Goal: Transaction & Acquisition: Obtain resource

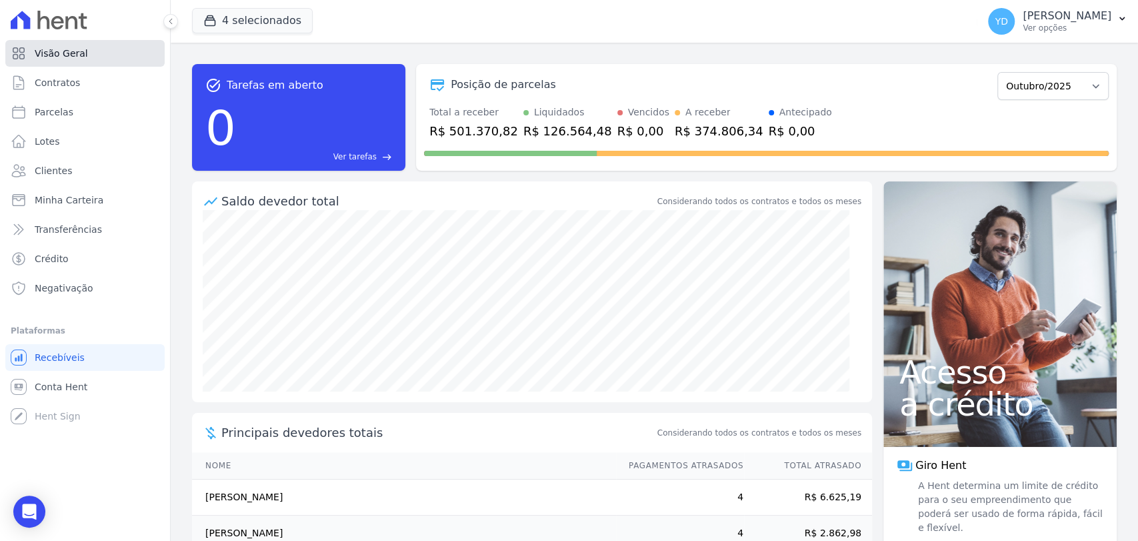
click at [105, 57] on link "Visão Geral" at bounding box center [84, 53] width 159 height 27
click at [115, 79] on link "Contratos" at bounding box center [84, 82] width 159 height 27
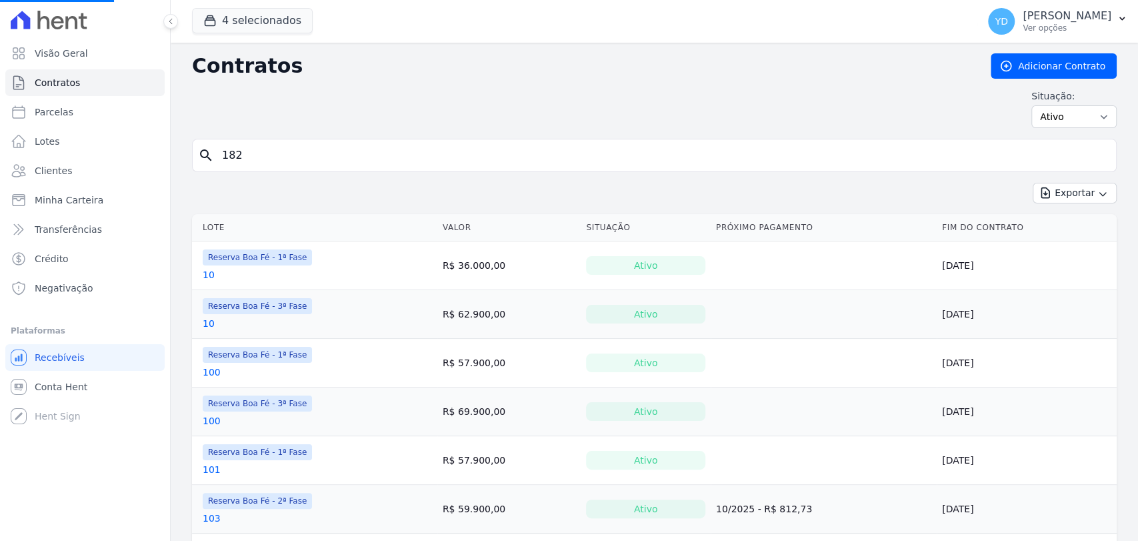
click at [376, 147] on input "182" at bounding box center [662, 155] width 896 height 27
click at [376, 147] on input "search" at bounding box center [662, 155] width 896 height 27
click at [277, 145] on input "e10" at bounding box center [662, 155] width 896 height 27
type input "129"
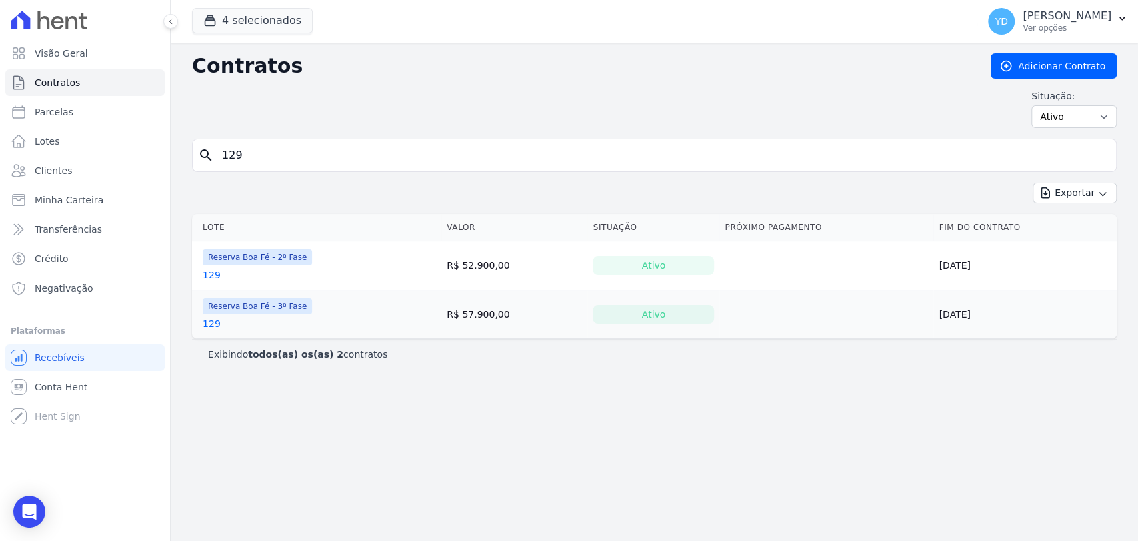
click at [208, 327] on link "129" at bounding box center [212, 323] width 18 height 13
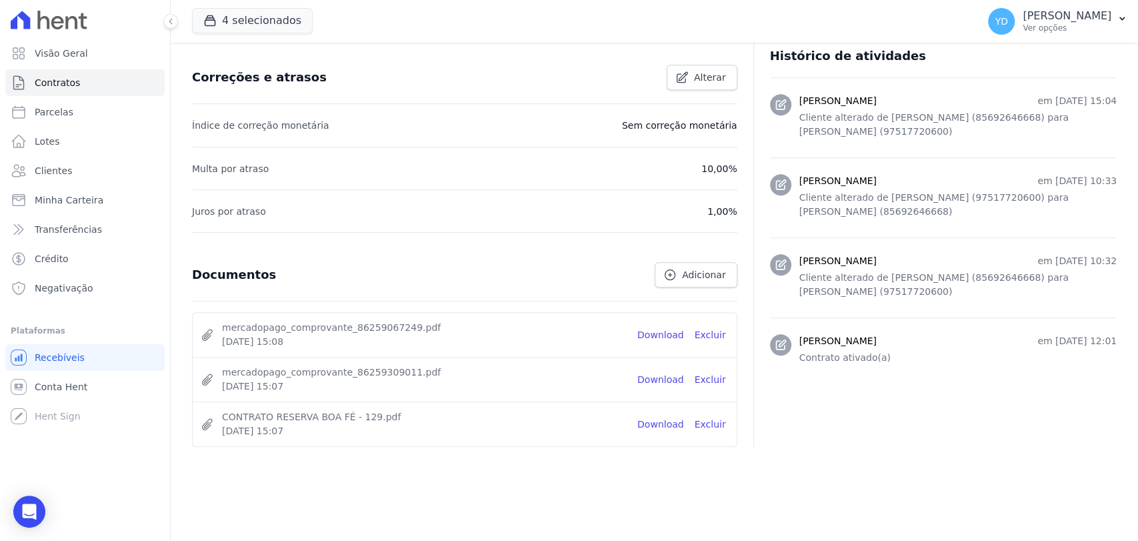
scroll to position [531, 0]
drag, startPoint x: 648, startPoint y: 424, endPoint x: 638, endPoint y: 421, distance: 10.5
click at [648, 425] on link "Download" at bounding box center [660, 424] width 47 height 14
